Goal: Task Accomplishment & Management: Manage account settings

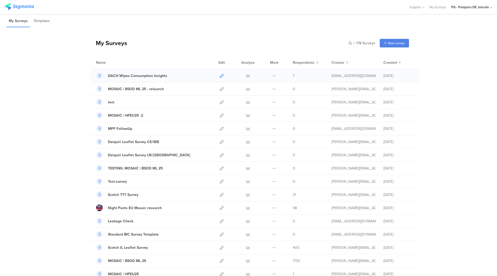
click at [220, 76] on icon at bounding box center [222, 76] width 4 height 4
